Goal: Transaction & Acquisition: Download file/media

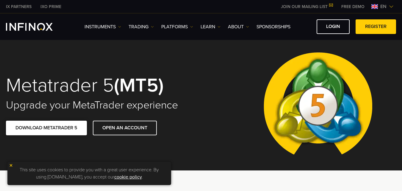
click at [65, 127] on link "DOWNLOAD METATRADER 5" at bounding box center [46, 128] width 81 height 15
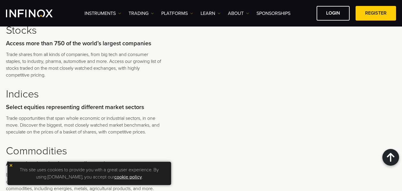
scroll to position [1189, 0]
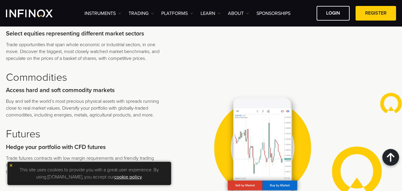
drag, startPoint x: 227, startPoint y: 79, endPoint x: 197, endPoint y: 38, distance: 50.7
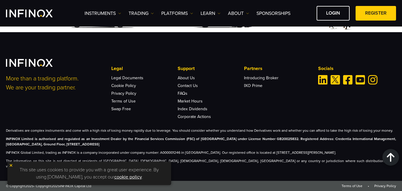
click at [10, 164] on img at bounding box center [11, 165] width 4 height 4
